Goal: Check status

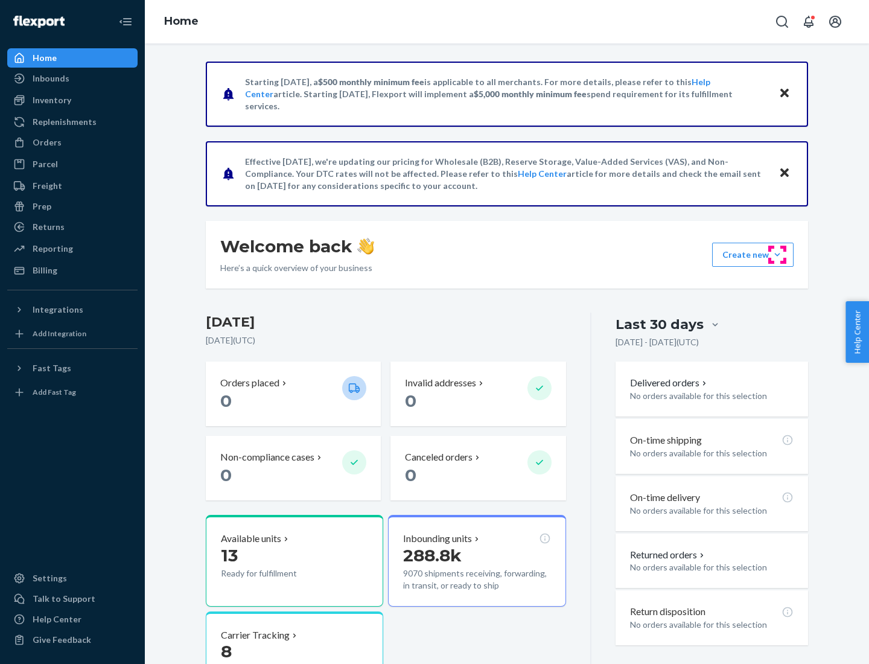
click at [777, 255] on button "Create new Create new inbound Create new order Create new product" at bounding box center [752, 255] width 81 height 24
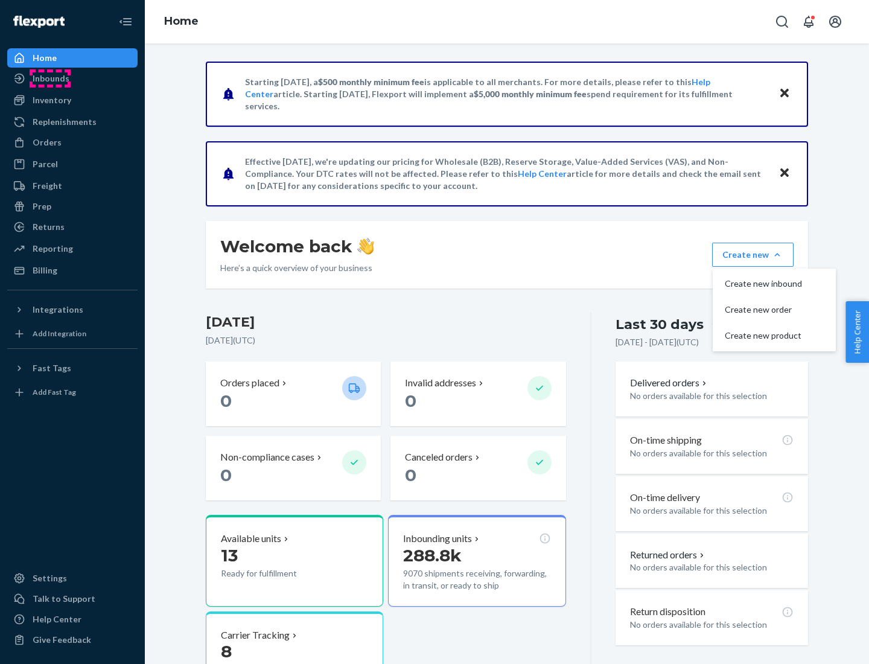
click at [50, 78] on div "Inbounds" at bounding box center [51, 78] width 37 height 12
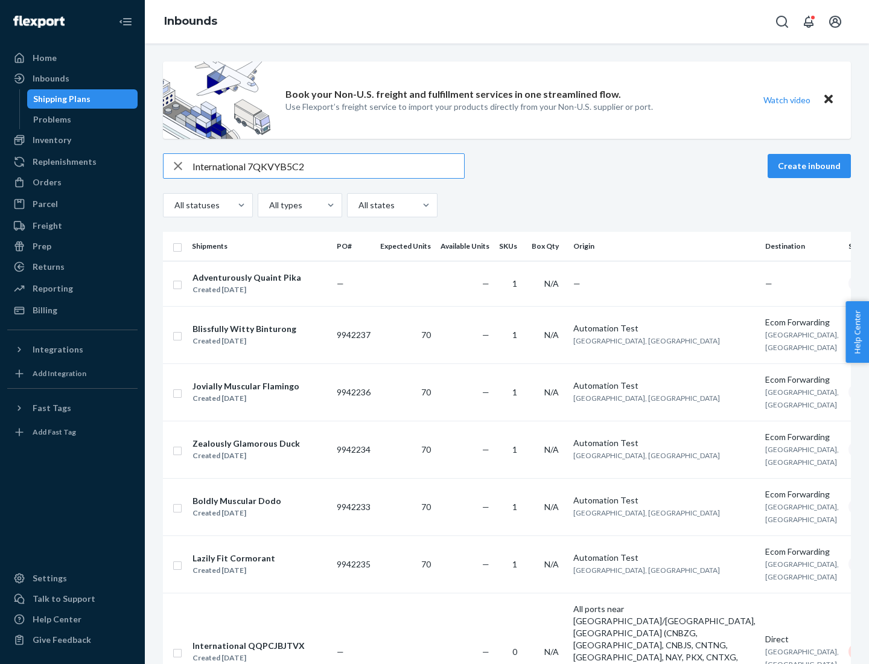
type input "International 7QKVYB5C29"
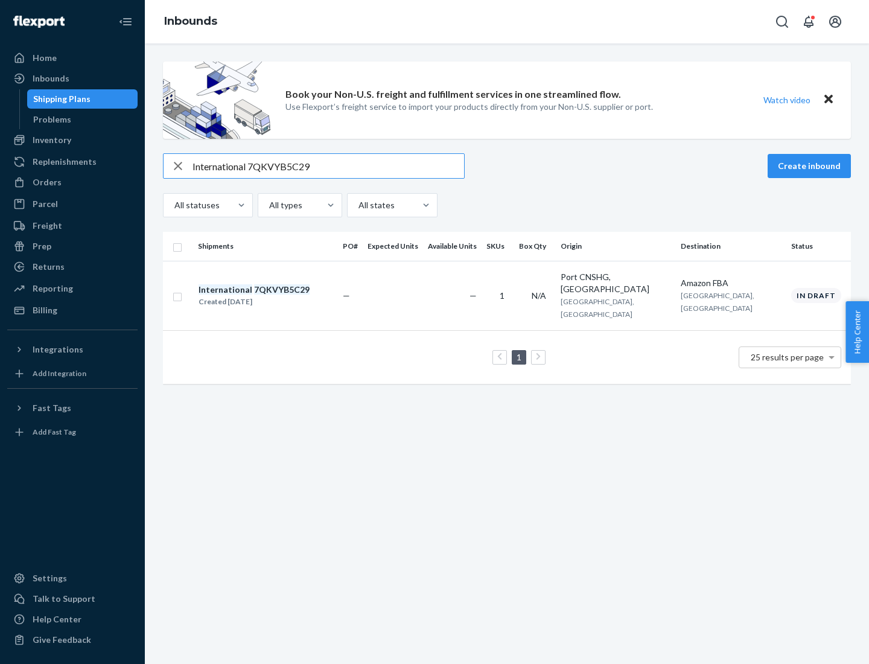
click at [275, 296] on div "Created [DATE]" at bounding box center [254, 302] width 111 height 12
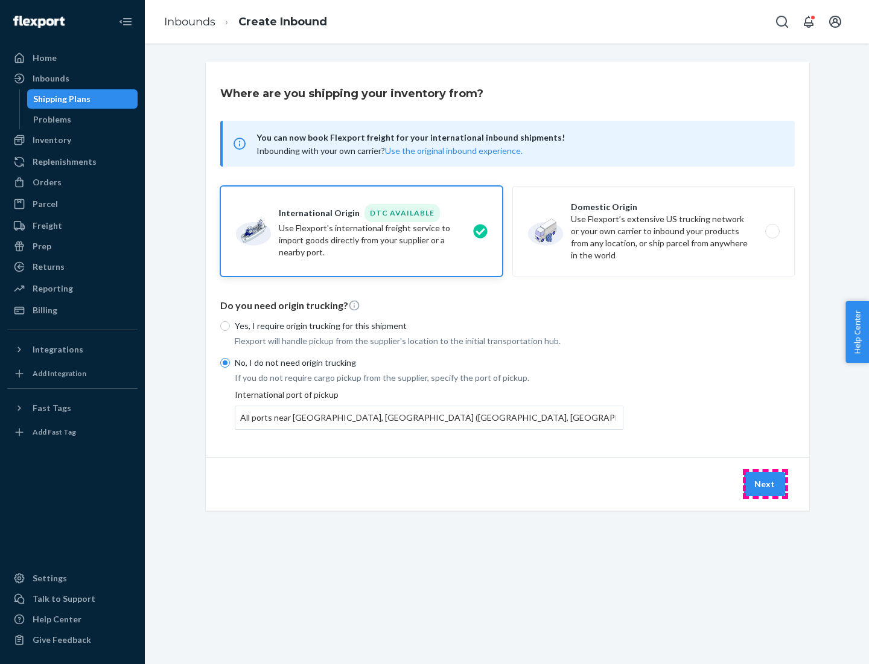
click at [765, 483] on button "Next" at bounding box center [764, 484] width 41 height 24
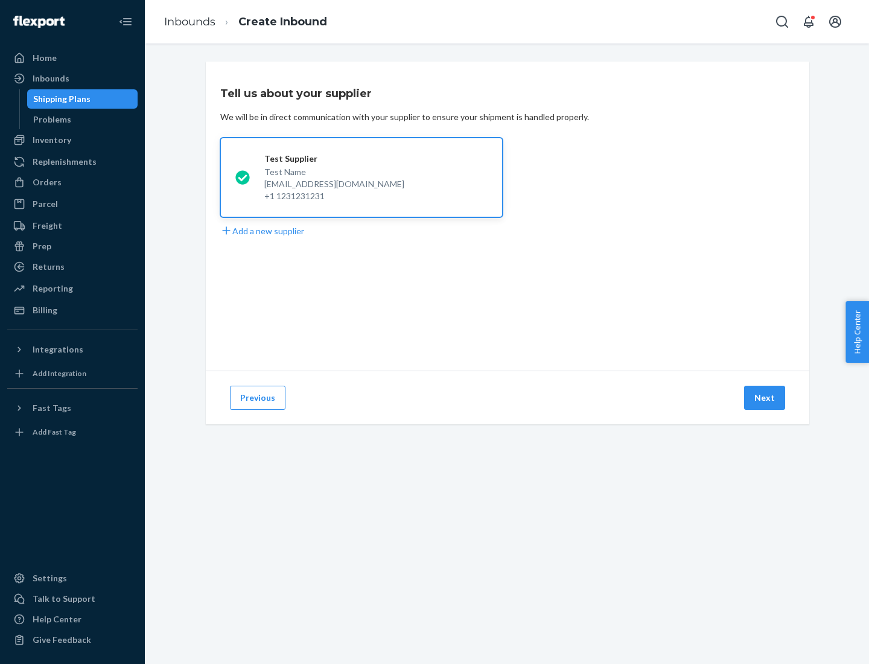
click at [765, 398] on button "Next" at bounding box center [764, 398] width 41 height 24
